Goal: Navigation & Orientation: Find specific page/section

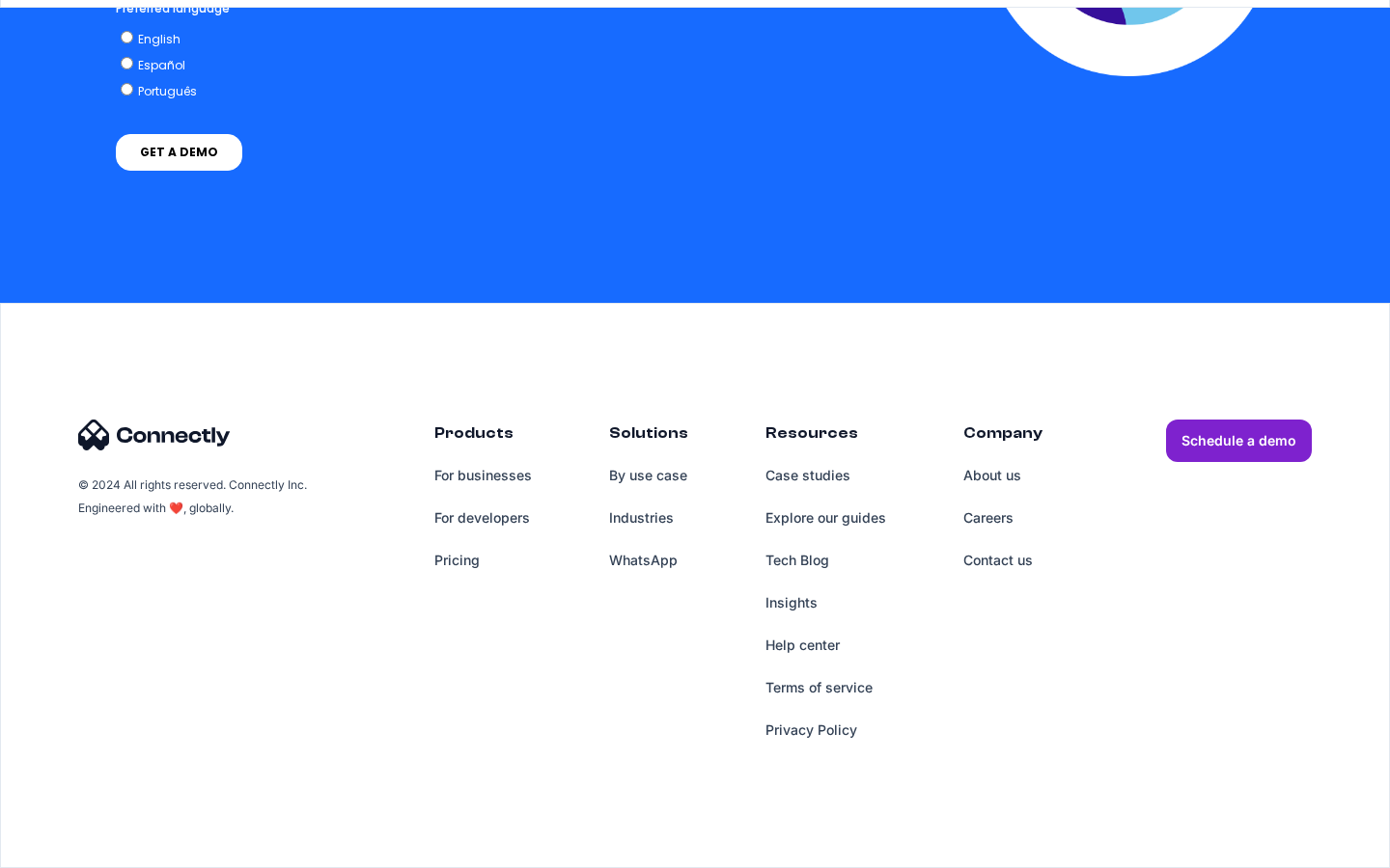
scroll to position [4896, 0]
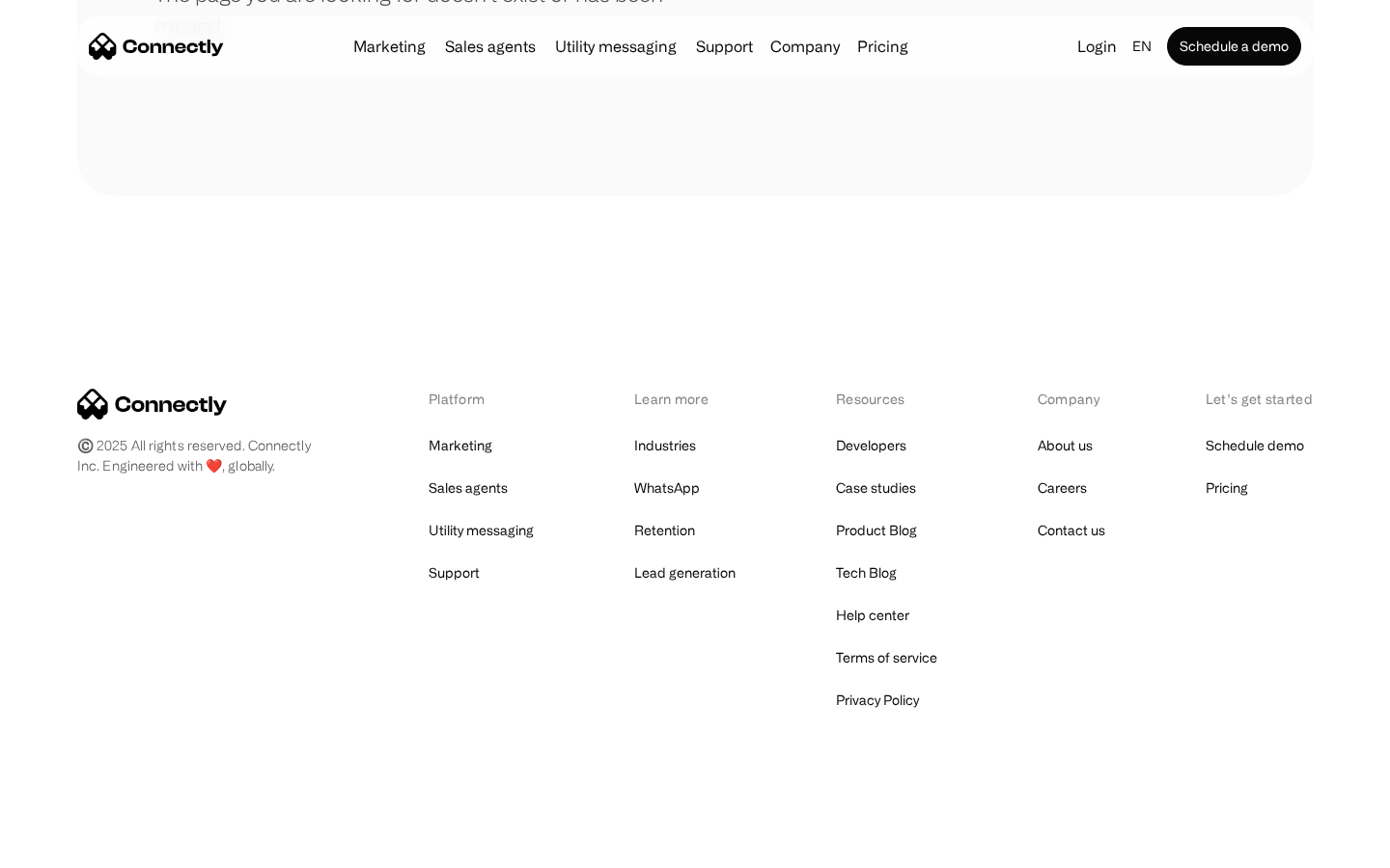
scroll to position [352, 0]
